Goal: Use online tool/utility: Use online tool/utility

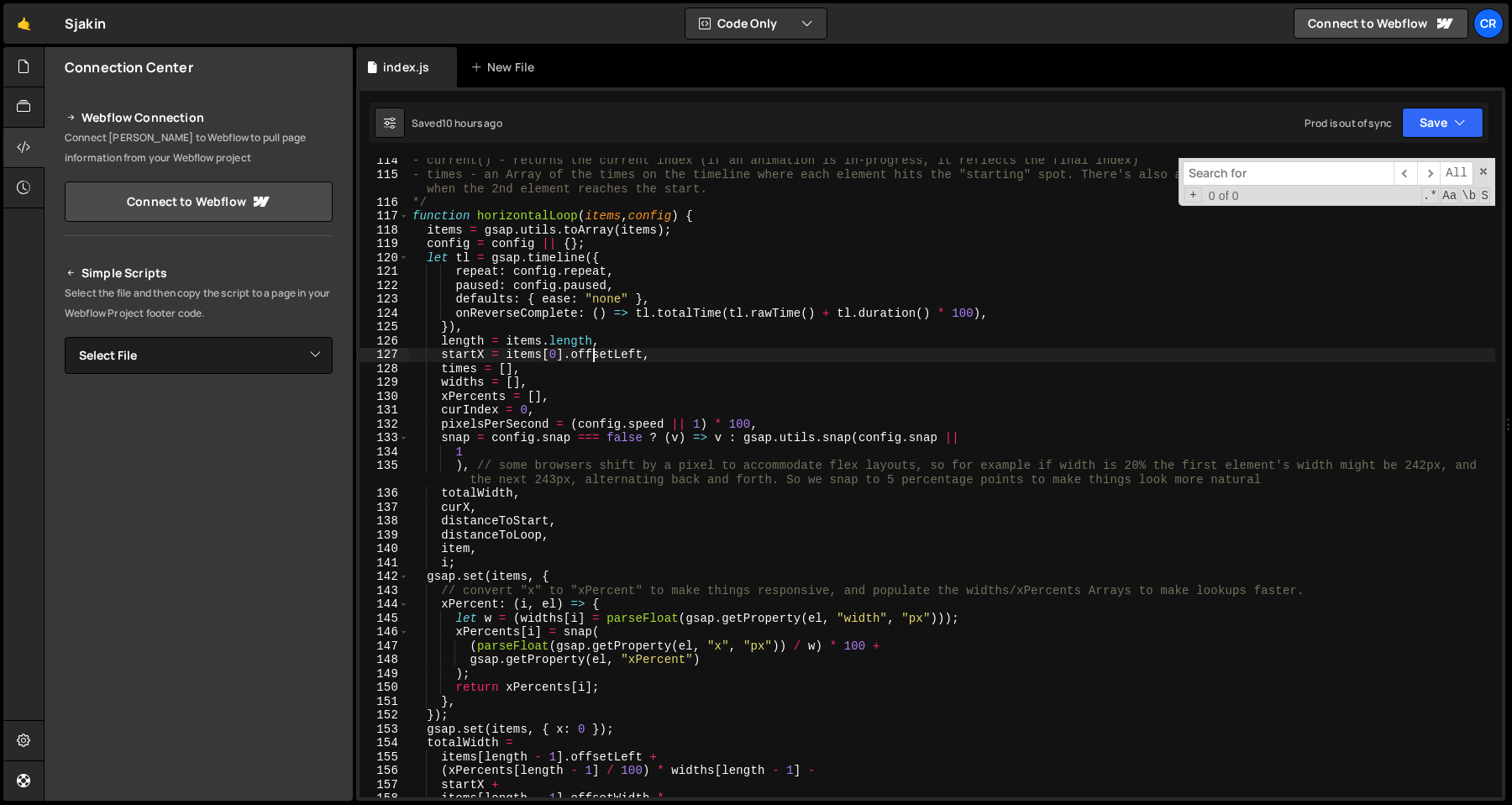
click at [590, 351] on div "- current() - returns the current index (if an animation is in-progress, it ref…" at bounding box center [952, 487] width 1086 height 667
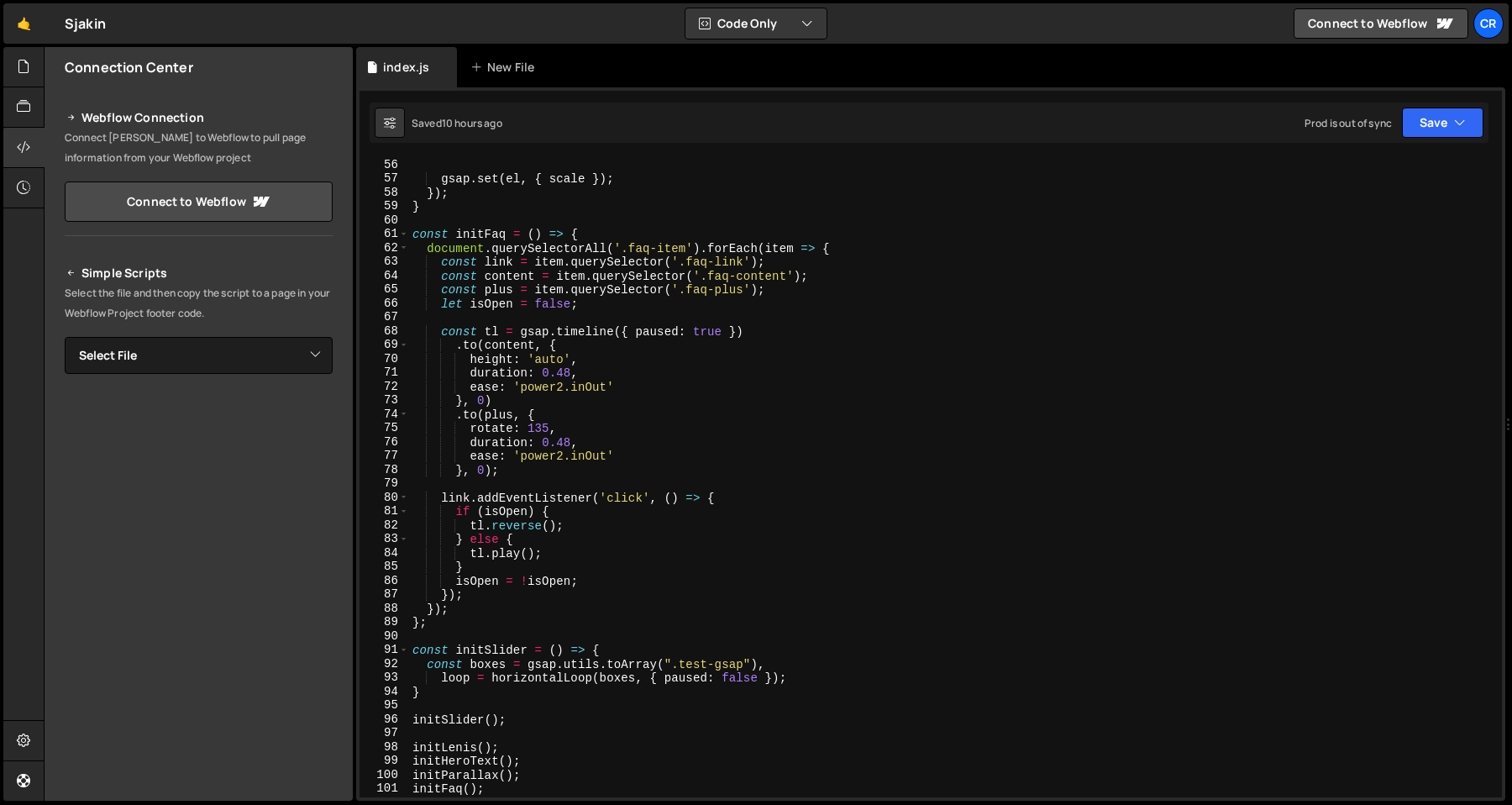
scroll to position [724, 0]
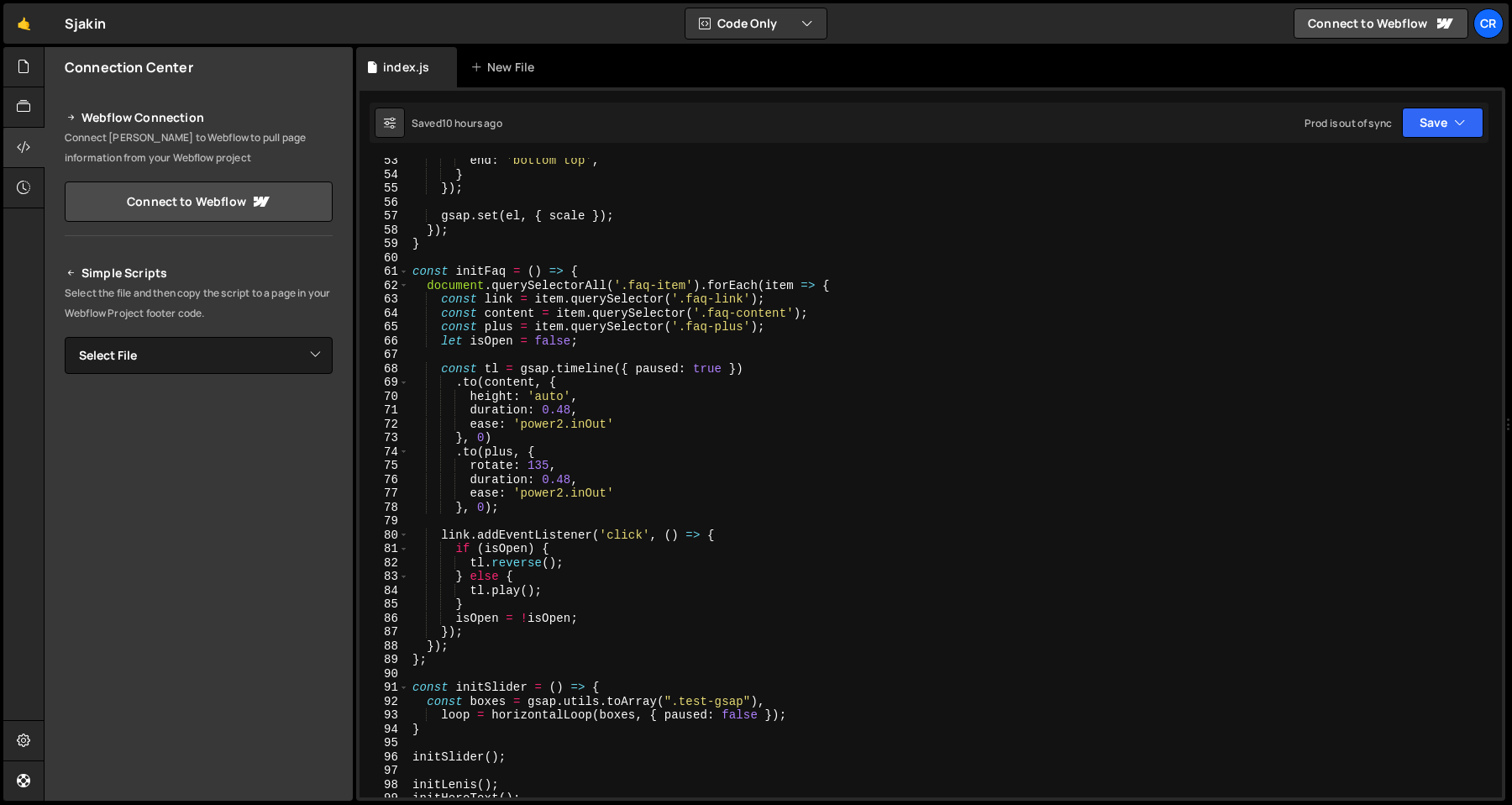
click at [496, 329] on div "end : 'bottom top' , } }) ; gsap . set ( el , { scale }) ; }) ; } const initFaq…" at bounding box center [952, 487] width 1086 height 667
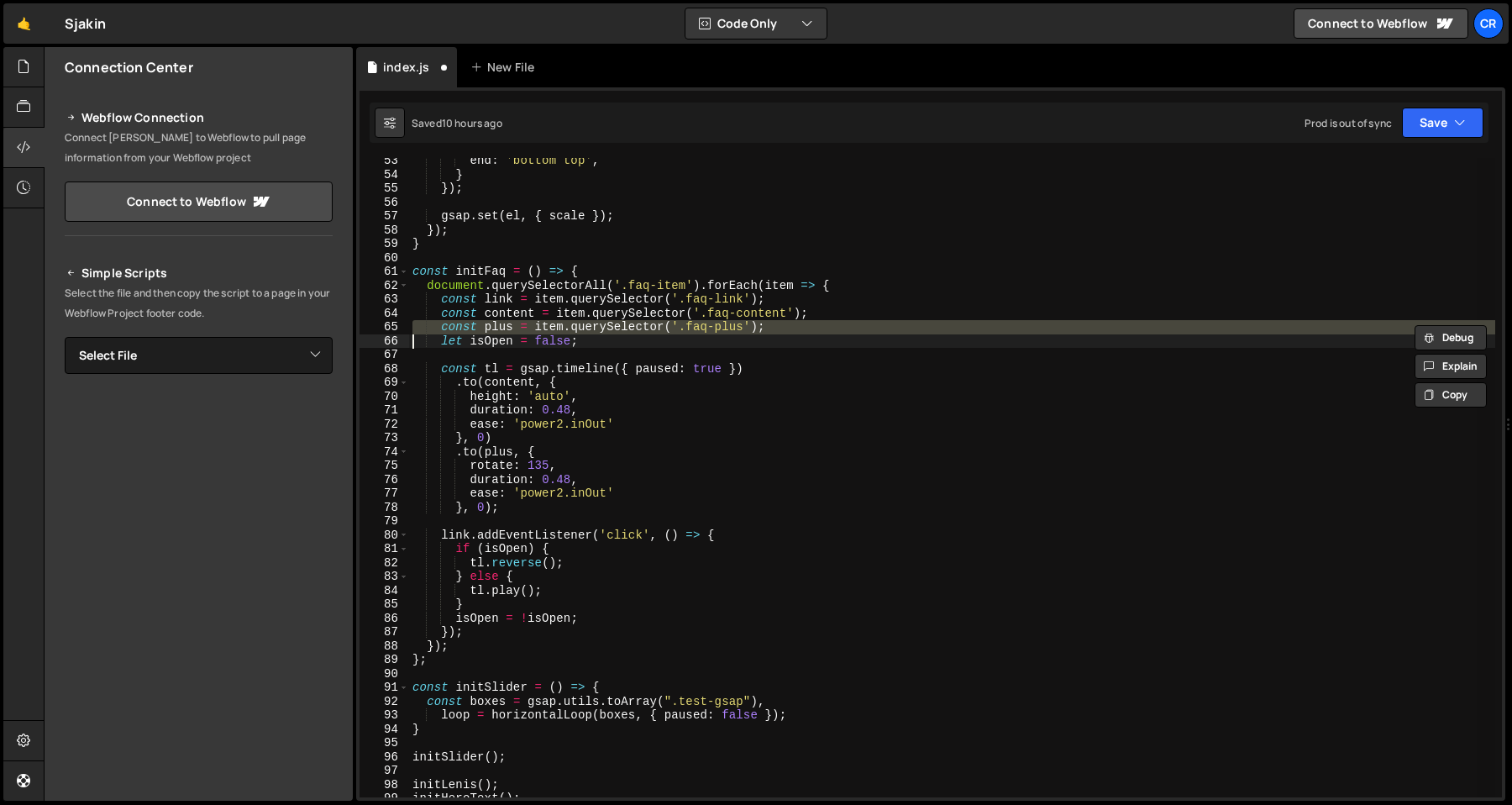
click at [498, 326] on div "end : 'bottom top' , } }) ; gsap . set ( el , { scale }) ; }) ; } const initFaq…" at bounding box center [952, 477] width 1086 height 639
click at [498, 326] on div "end : 'bottom top' , } }) ; gsap . set ( el , { scale }) ; }) ; } const initFaq…" at bounding box center [952, 487] width 1086 height 667
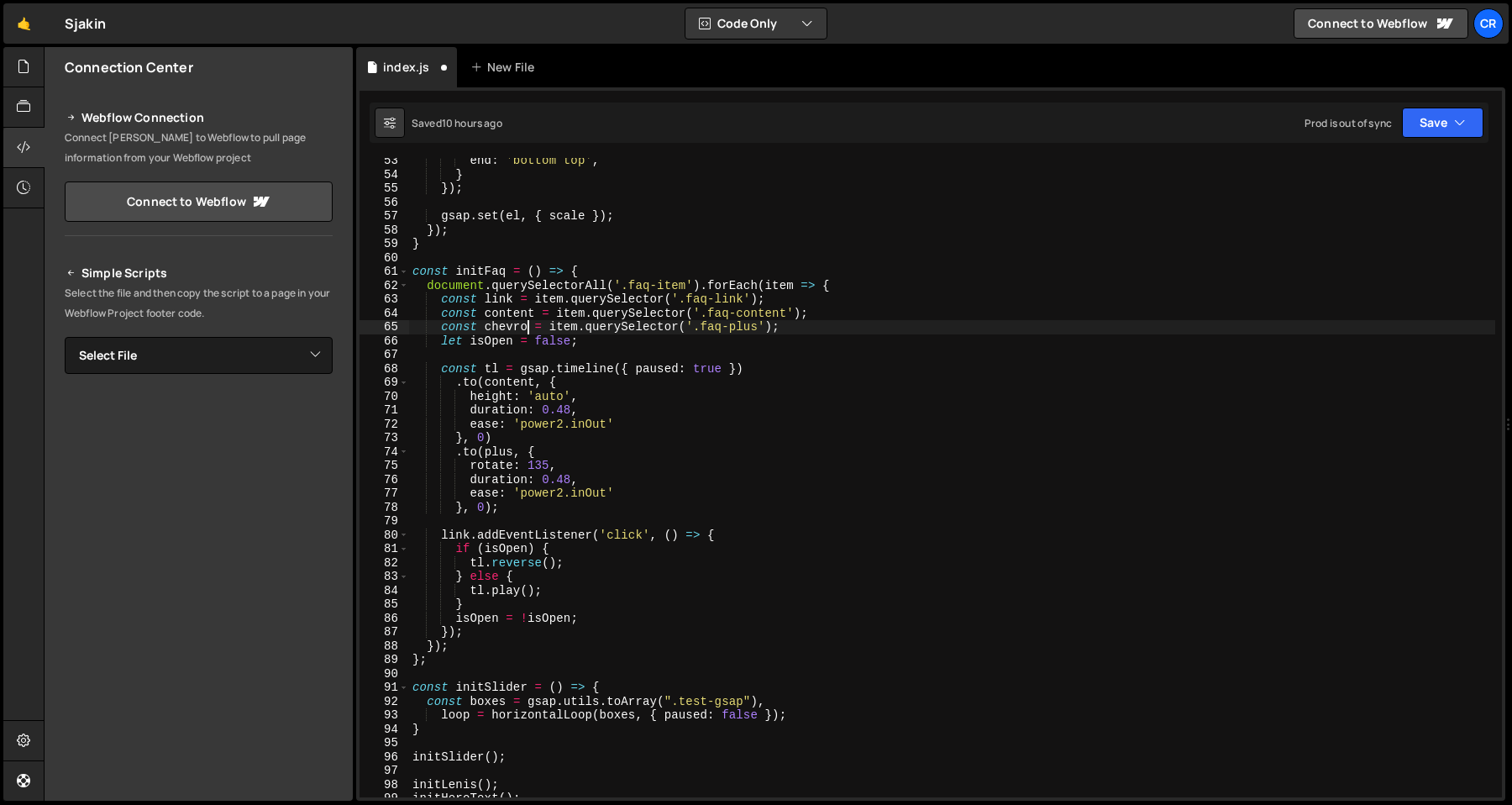
scroll to position [0, 7]
click at [498, 326] on div "end : 'bottom top' , } }) ; gsap . set ( el , { scale }) ; }) ; } const initFaq…" at bounding box center [952, 487] width 1086 height 667
click at [501, 454] on div "end : 'bottom top' , } }) ; gsap . set ( el , { scale }) ; }) ; } const initFaq…" at bounding box center [952, 487] width 1086 height 667
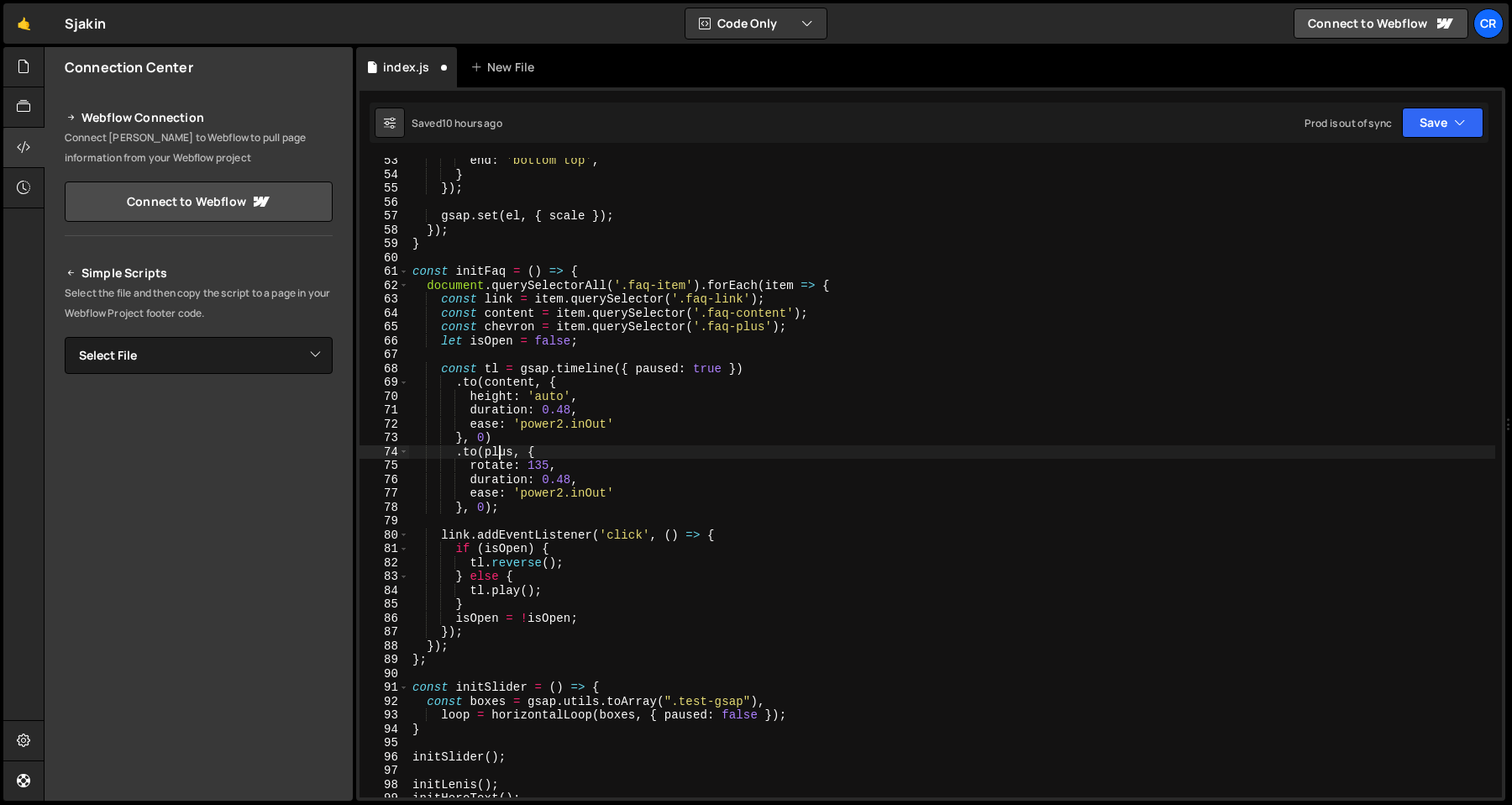
click at [501, 454] on div "end : 'bottom top' , } }) ; gsap . set ( el , { scale }) ; }) ; } const initFaq…" at bounding box center [952, 487] width 1086 height 667
paste textarea "chevron"
click at [537, 470] on div "end : 'bottom top' , } }) ; gsap . set ( el , { scale }) ; }) ; } const initFaq…" at bounding box center [952, 487] width 1086 height 667
click at [723, 437] on div "end : 'bottom top' , } }) ; gsap . set ( el , { scale }) ; }) ; } const initFaq…" at bounding box center [952, 487] width 1086 height 667
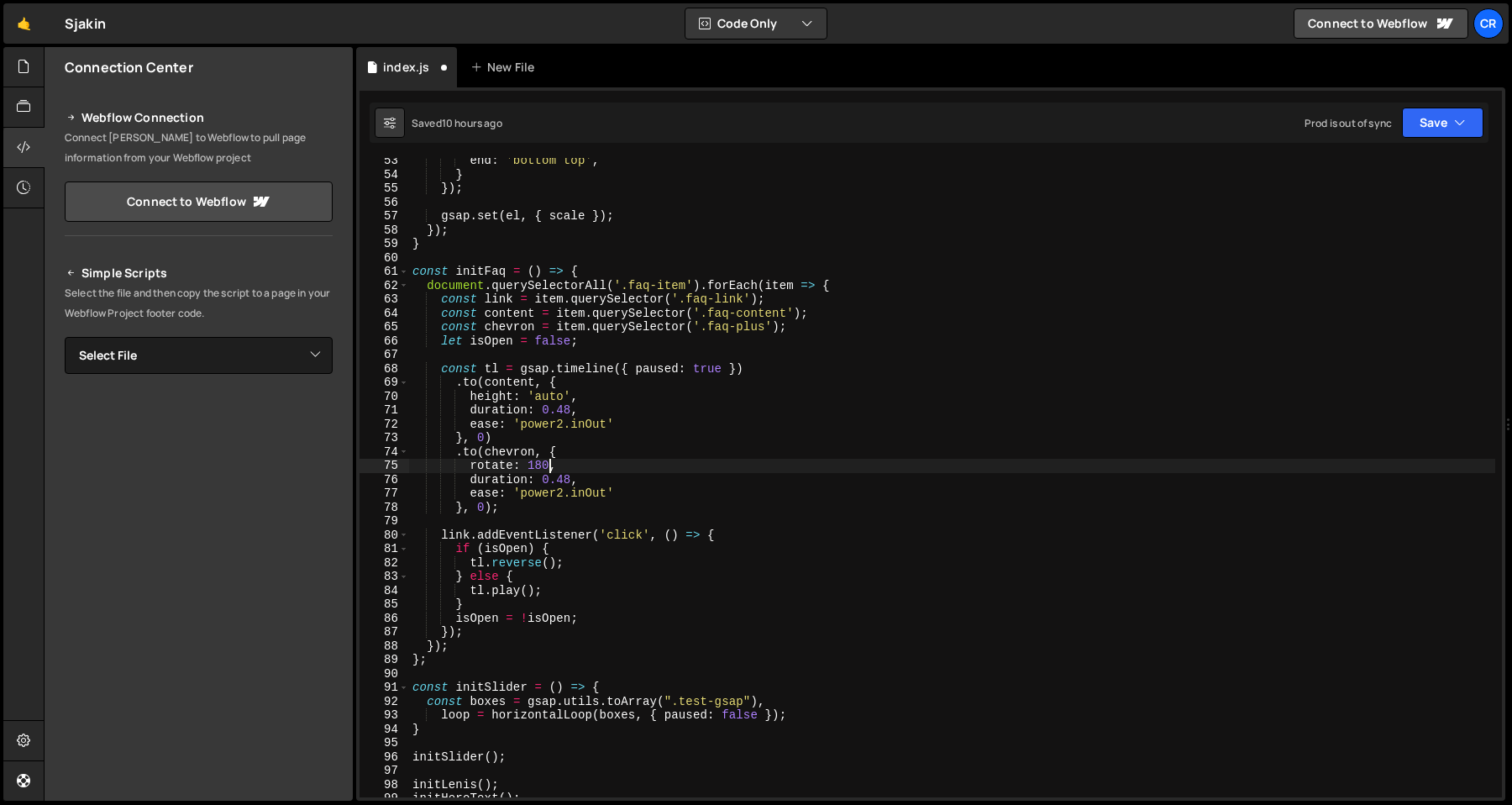
scroll to position [0, 5]
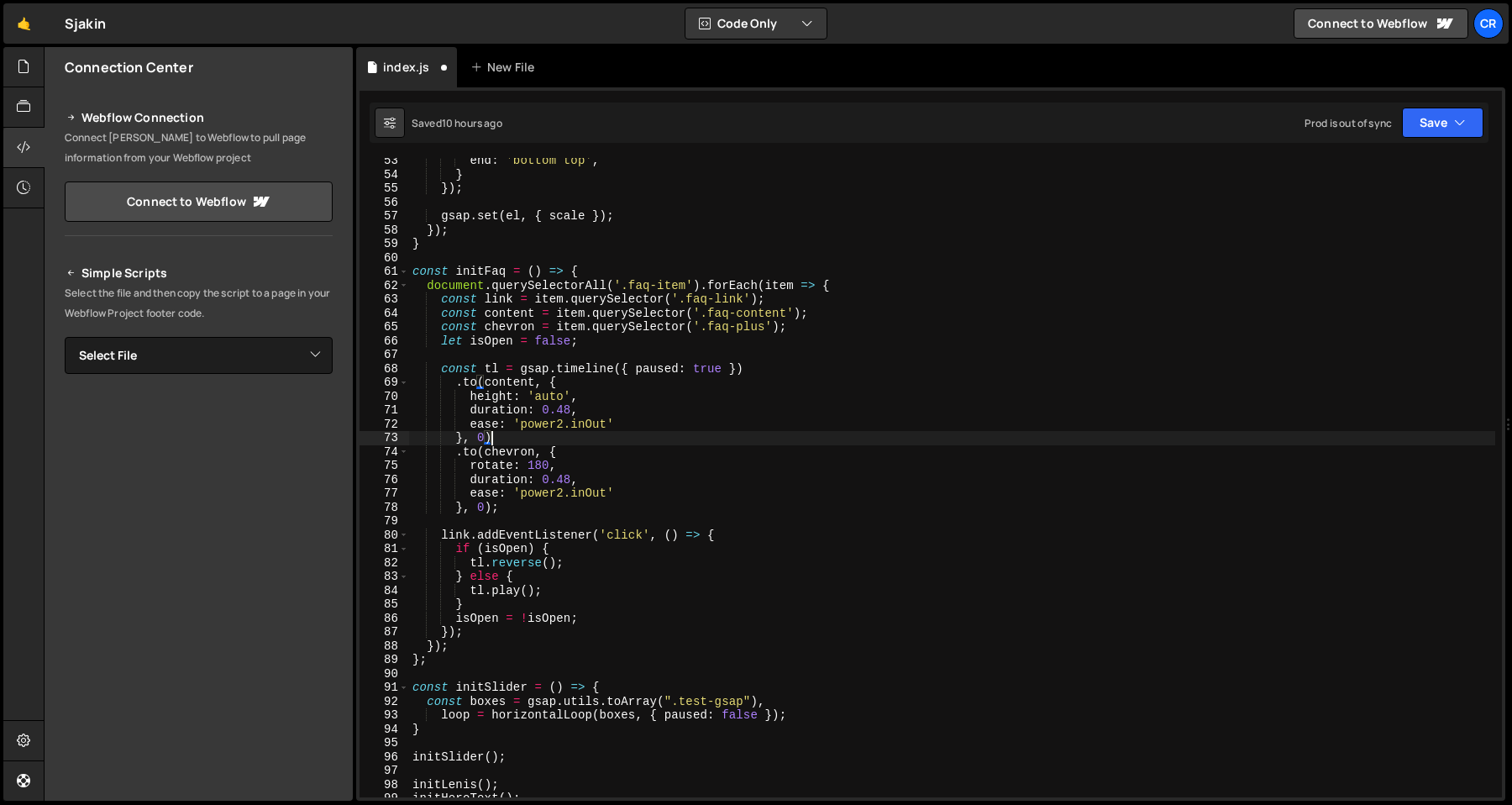
click at [643, 469] on div "end : 'bottom top' , } }) ; gsap . set ( el , { scale }) ; }) ; } const initFaq…" at bounding box center [952, 487] width 1086 height 667
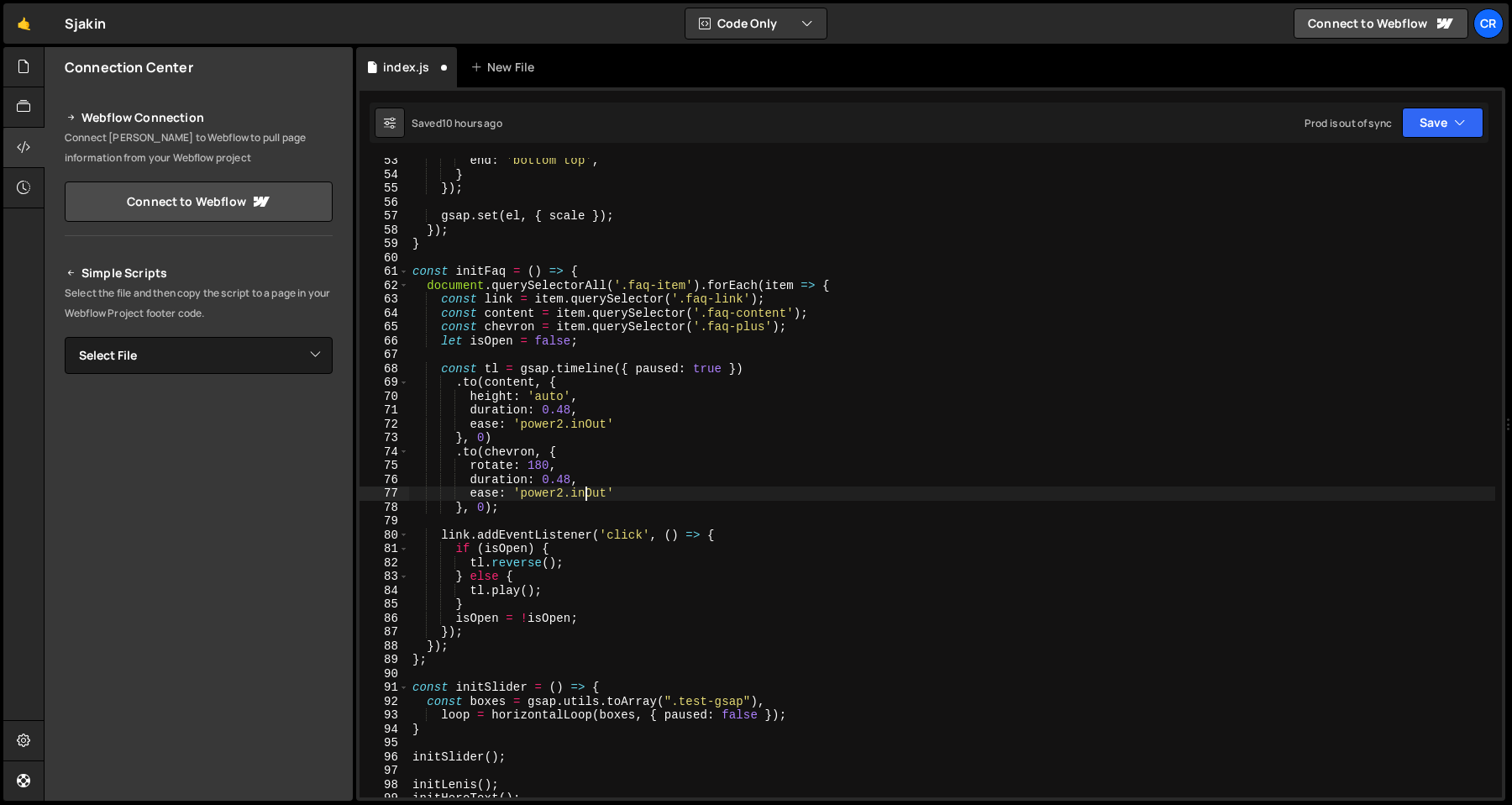
click at [588, 497] on div "end : 'bottom top' , } }) ; gsap . set ( el , { scale }) ; }) ; } const initFaq…" at bounding box center [952, 487] width 1086 height 667
click at [744, 327] on div "end : 'bottom top' , } }) ; gsap . set ( el , { scale }) ; }) ; } const initFaq…" at bounding box center [952, 487] width 1086 height 667
type textarea "const chevron = item.querySelector('.faq-chevron');"
